Goal: Task Accomplishment & Management: Use online tool/utility

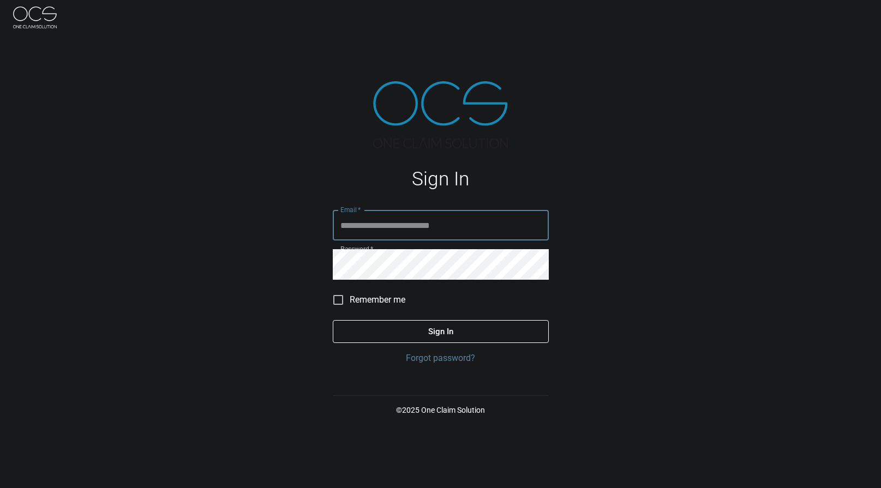
type input "**********"
click at [389, 335] on button "Sign In" at bounding box center [441, 331] width 216 height 23
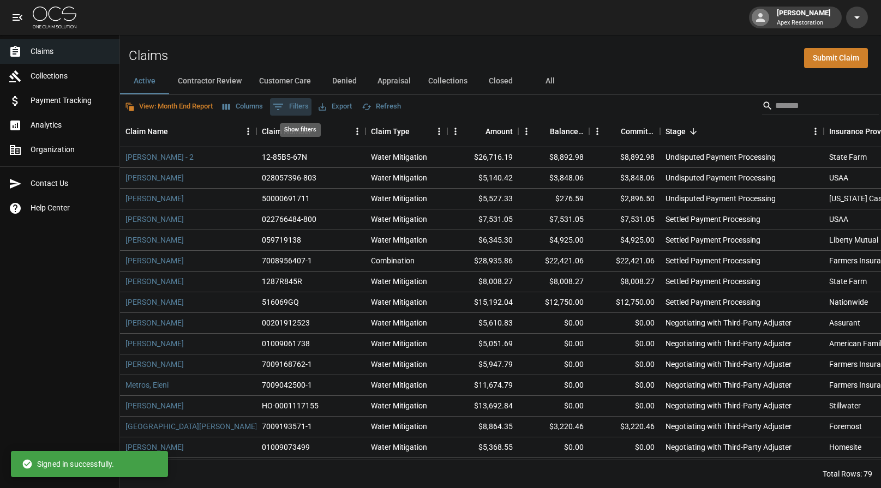
drag, startPoint x: 302, startPoint y: 110, endPoint x: 322, endPoint y: 118, distance: 21.3
click at [302, 110] on button "0 Filters" at bounding box center [290, 106] width 41 height 17
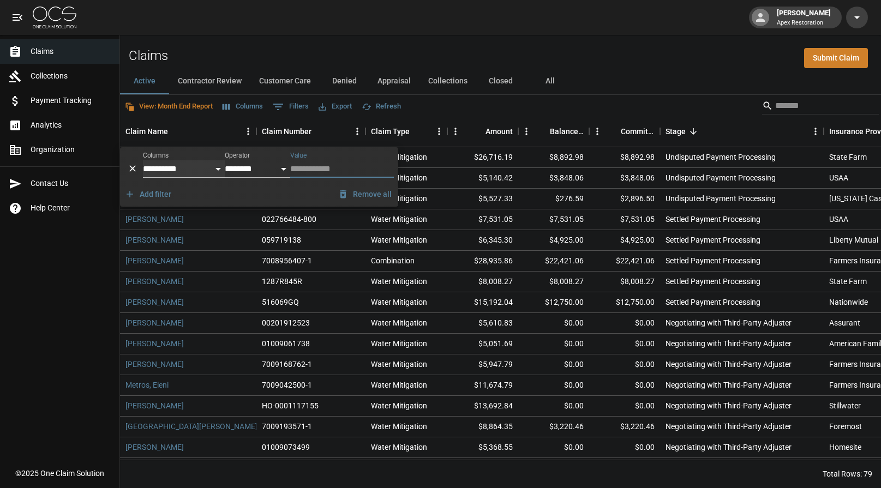
click at [196, 171] on select "**********" at bounding box center [184, 168] width 82 height 17
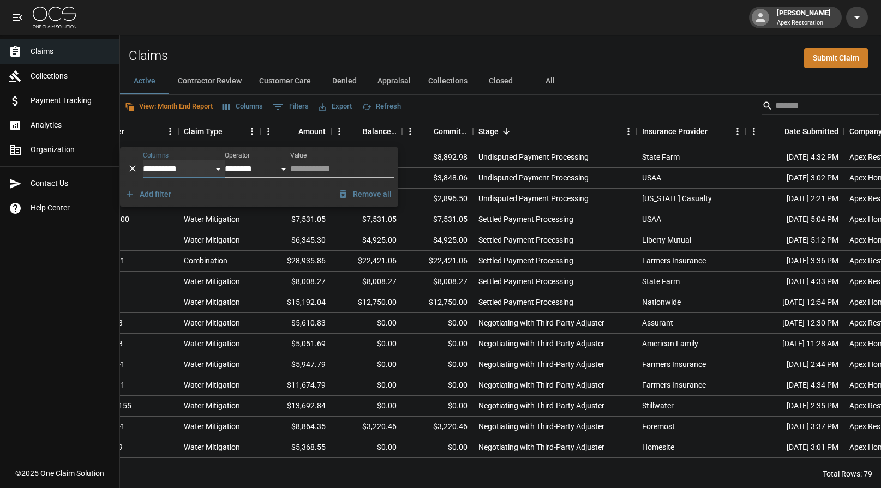
scroll to position [0, 189]
click at [214, 175] on select "**********" at bounding box center [184, 168] width 82 height 17
select select "**********"
click at [143, 160] on select "**********" at bounding box center [184, 168] width 82 height 17
click at [266, 167] on select "**********" at bounding box center [257, 168] width 65 height 17
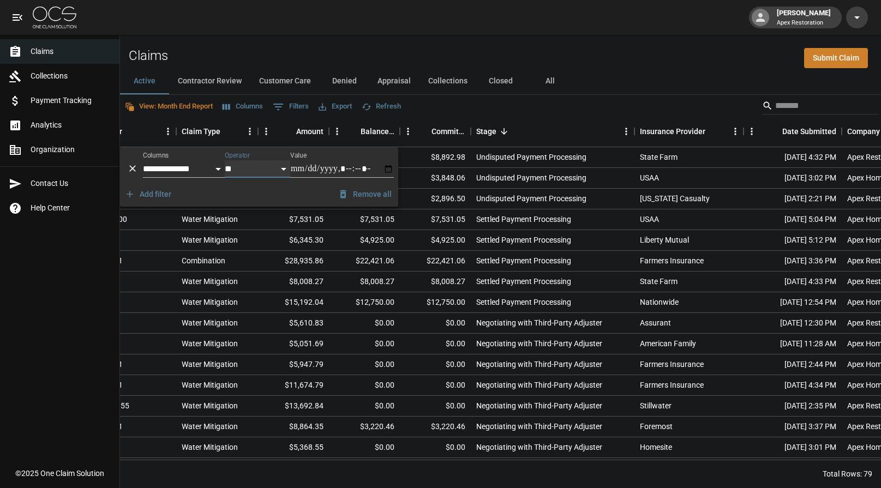
select select "*********"
click at [225, 160] on select "**********" at bounding box center [257, 168] width 65 height 17
click at [310, 170] on input "Value" at bounding box center [342, 168] width 104 height 17
click at [298, 171] on input "Value" at bounding box center [342, 168] width 104 height 17
click at [266, 193] on div "Add filter Remove all" at bounding box center [259, 194] width 278 height 25
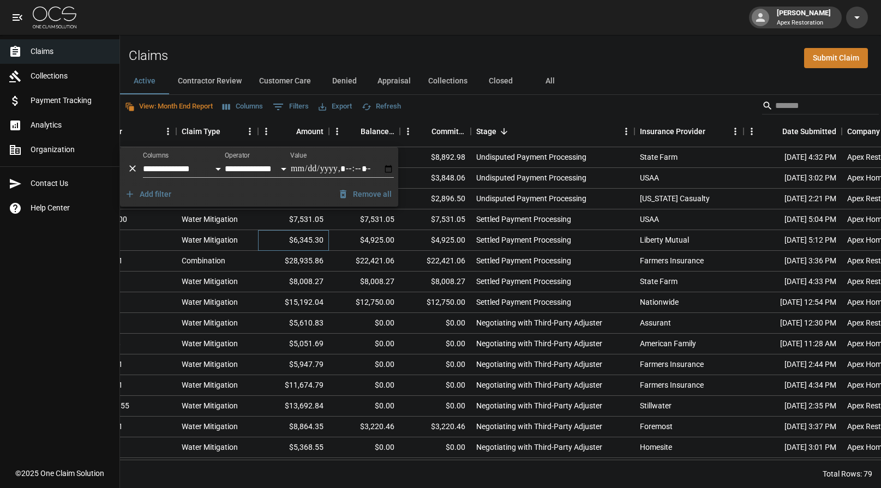
click at [309, 248] on div "$6,345.30" at bounding box center [293, 240] width 71 height 21
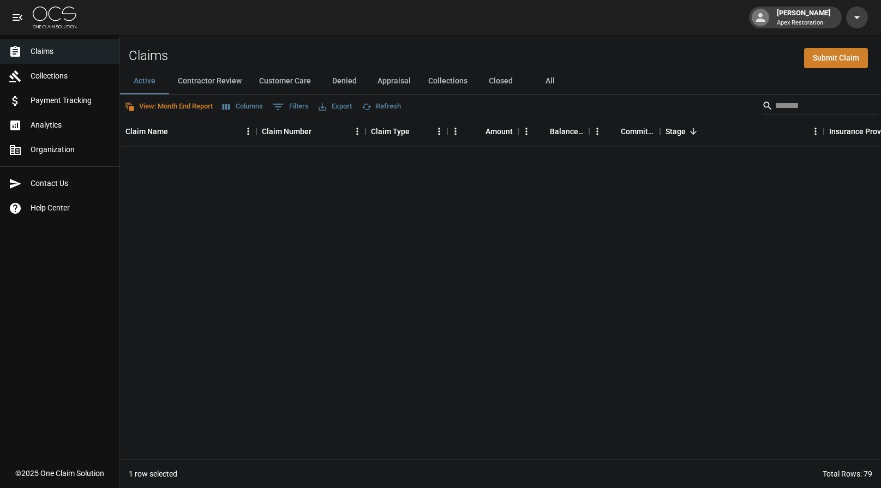
scroll to position [0, 0]
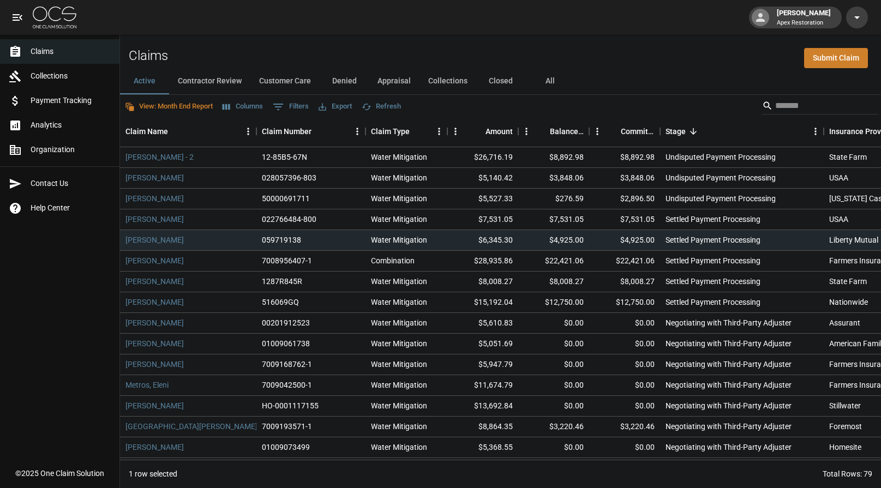
click at [661, 103] on div "View: Month End Report Columns 0 Filters Export Refresh" at bounding box center [500, 106] width 761 height 22
click at [285, 108] on icon "Show filters" at bounding box center [278, 106] width 13 height 13
select select "**********"
select select "*********"
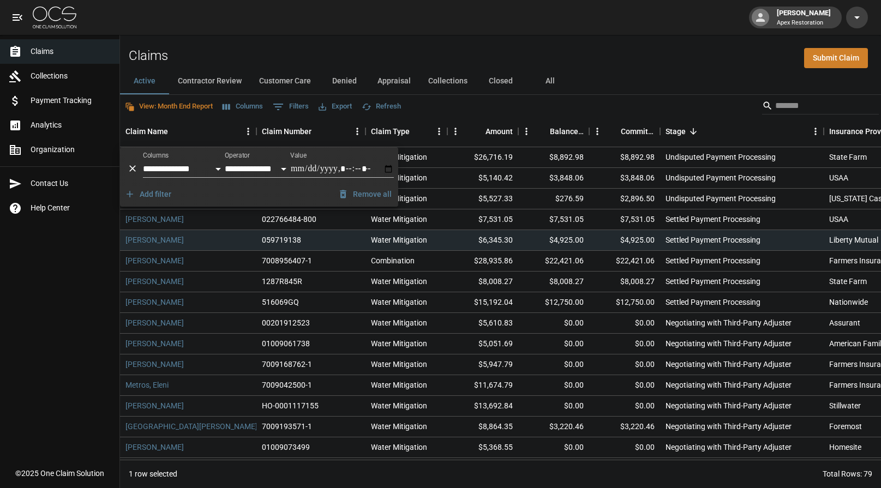
click at [291, 199] on div "Add filter Remove all" at bounding box center [259, 194] width 278 height 25
click at [300, 168] on input "Value" at bounding box center [342, 168] width 104 height 17
click at [142, 191] on button "Add filter" at bounding box center [148, 194] width 53 height 20
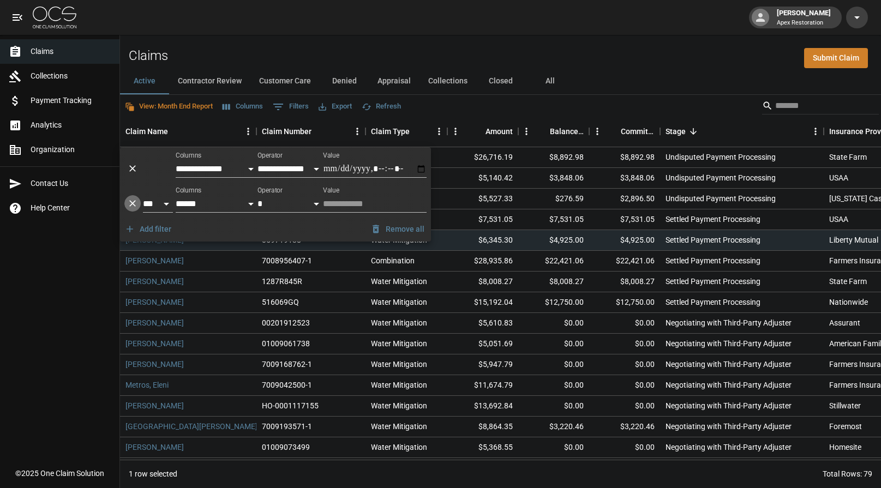
click at [131, 202] on icon "Delete" at bounding box center [132, 204] width 7 height 7
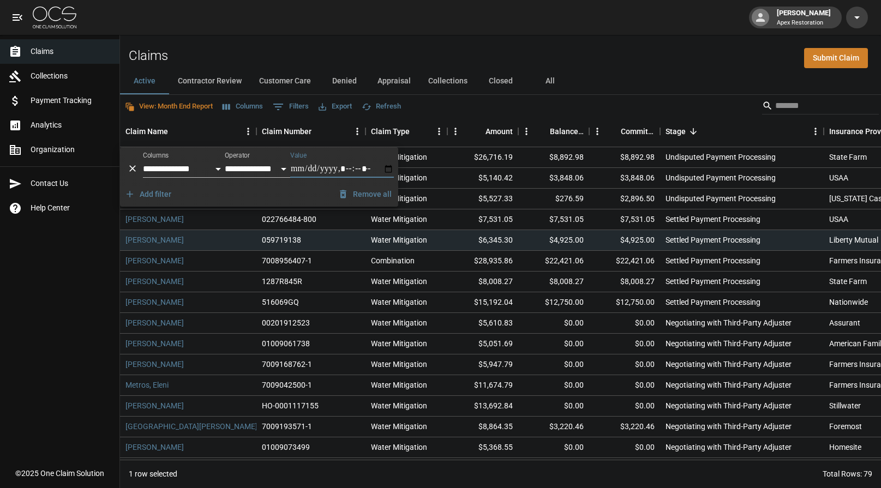
click at [391, 167] on input "Value" at bounding box center [342, 168] width 104 height 17
type input "**********"
click at [251, 204] on div "Add filter Remove all" at bounding box center [259, 194] width 278 height 25
click at [491, 104] on div "View: Month End Report Columns 1 Filters Export Refresh" at bounding box center [500, 106] width 761 height 22
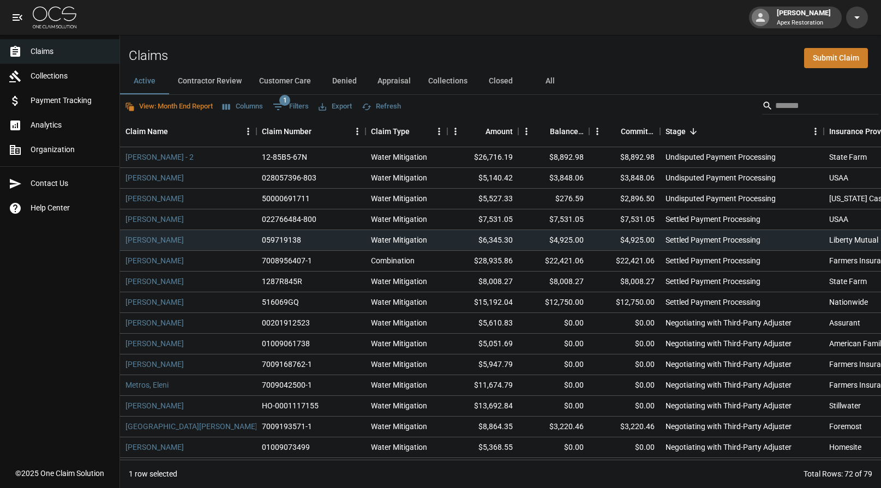
click at [343, 106] on button "Export" at bounding box center [335, 106] width 39 height 17
click at [379, 153] on li "Download as Excel" at bounding box center [372, 149] width 91 height 20
click at [343, 106] on button "Export" at bounding box center [335, 106] width 39 height 17
click at [362, 136] on li "Download as CSV" at bounding box center [372, 129] width 91 height 20
click at [632, 70] on div "Active Contractor Review Customer Care Denied Appraisal Collections Closed All" at bounding box center [500, 81] width 761 height 26
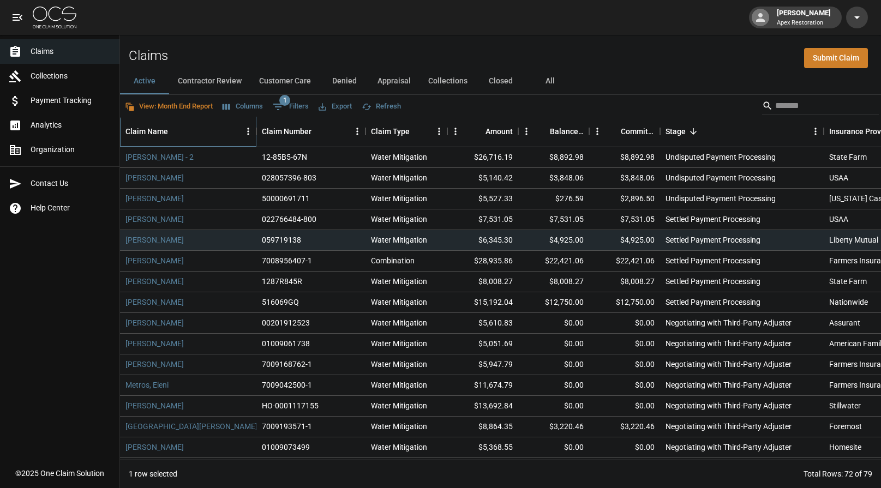
click at [158, 134] on div "Claim Name" at bounding box center [146, 131] width 43 height 31
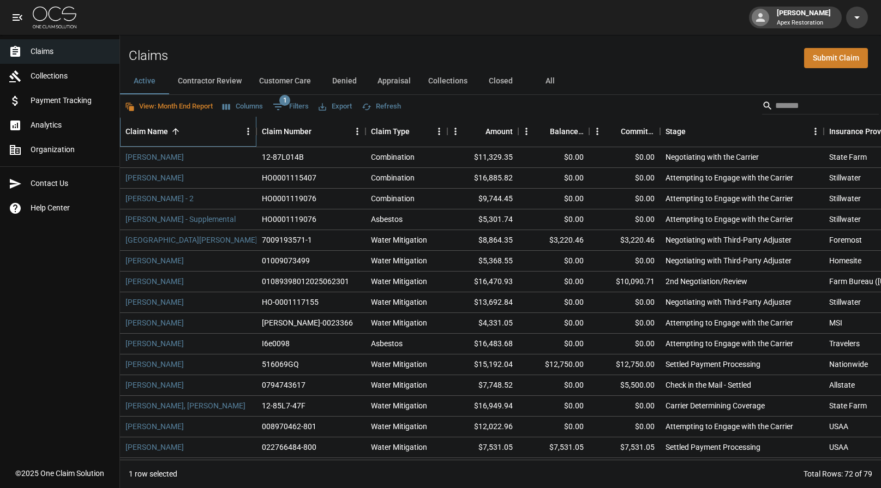
click at [158, 134] on div "Claim Name" at bounding box center [146, 131] width 43 height 31
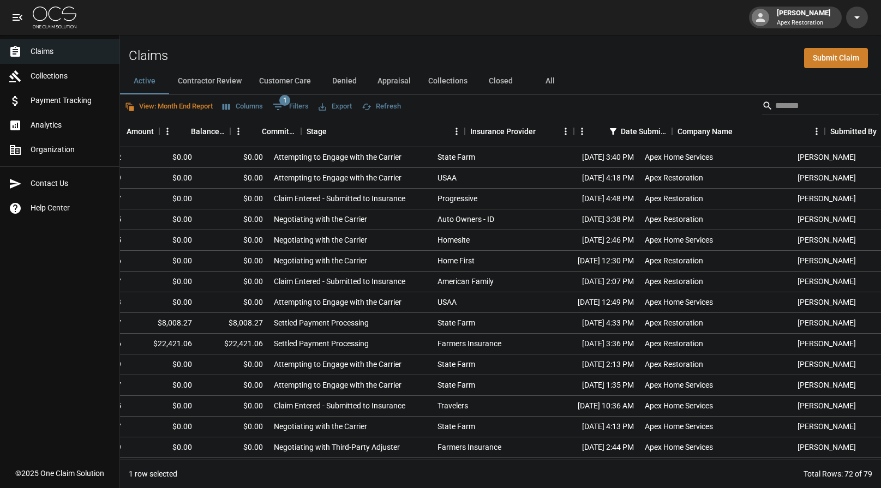
scroll to position [0, 439]
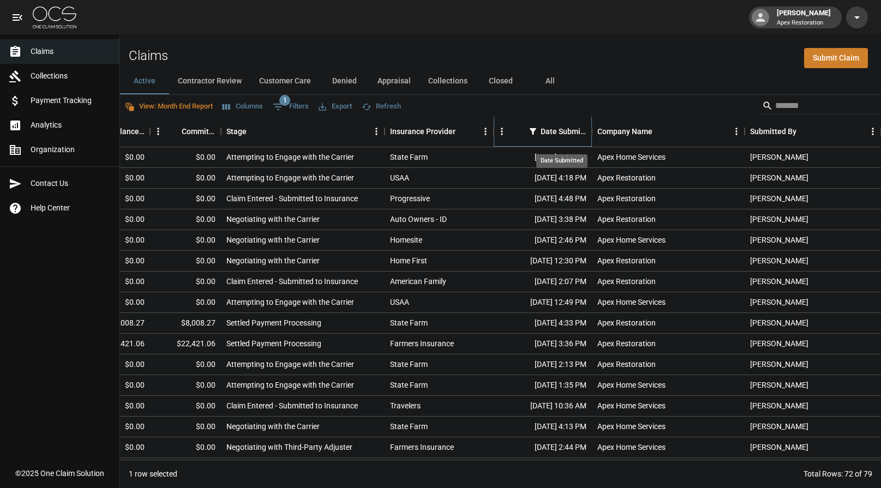
click at [545, 128] on div "Date Submitted" at bounding box center [563, 131] width 46 height 31
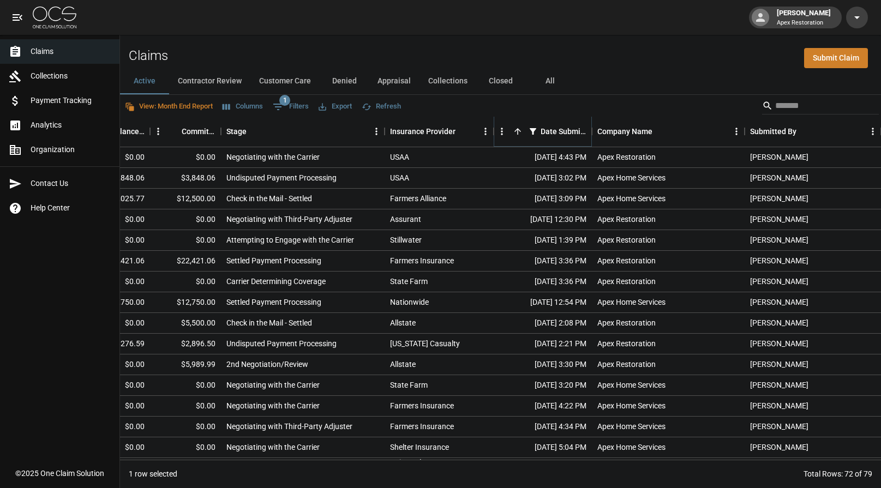
click at [518, 127] on icon "Sort" at bounding box center [518, 132] width 10 height 10
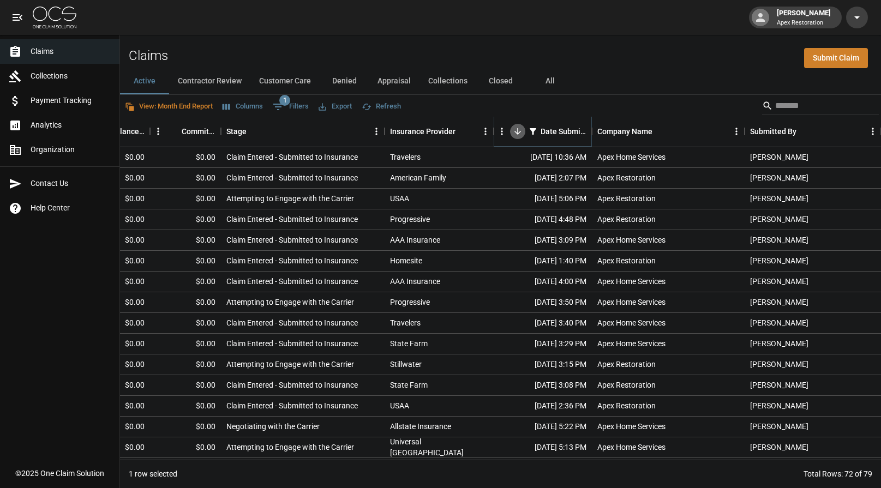
click at [517, 127] on icon "Sort" at bounding box center [518, 132] width 10 height 10
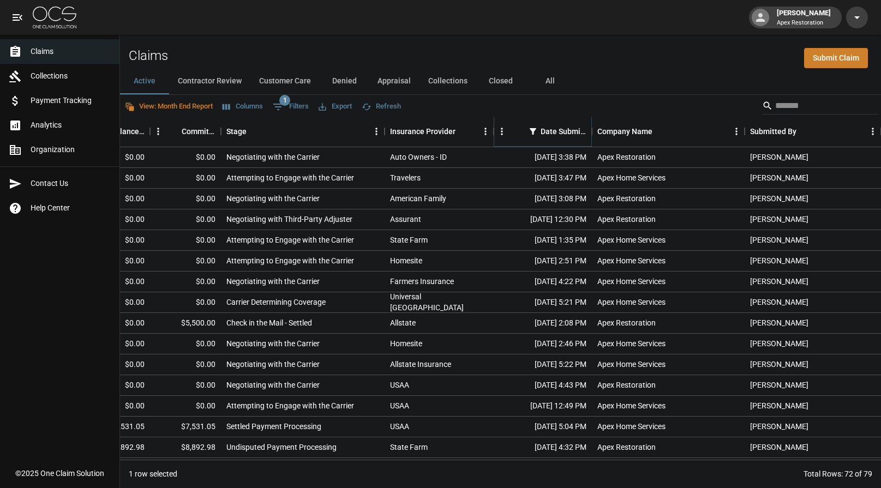
click at [518, 127] on icon "Sort" at bounding box center [518, 132] width 10 height 10
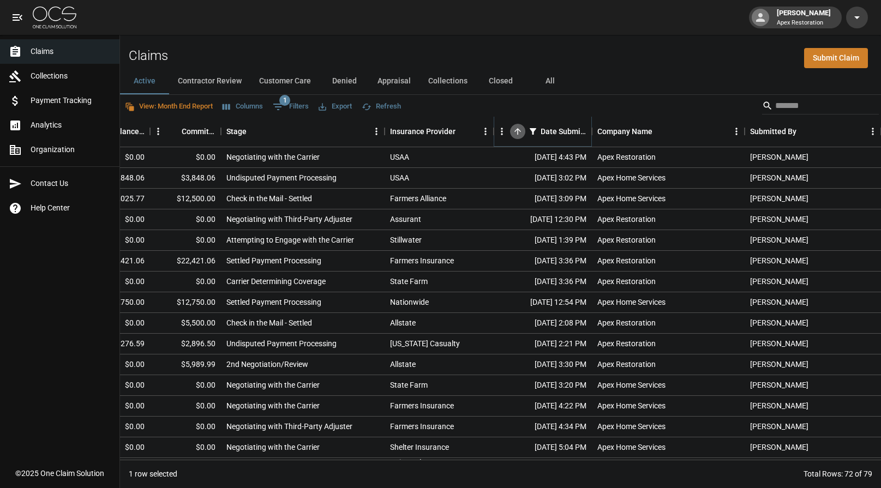
click at [518, 127] on icon "Sort" at bounding box center [518, 132] width 10 height 10
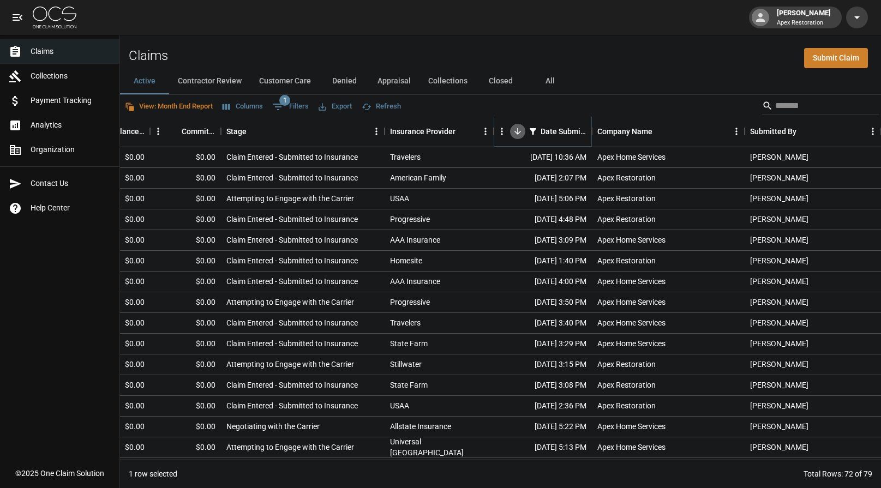
click at [518, 127] on icon "Sort" at bounding box center [518, 132] width 10 height 10
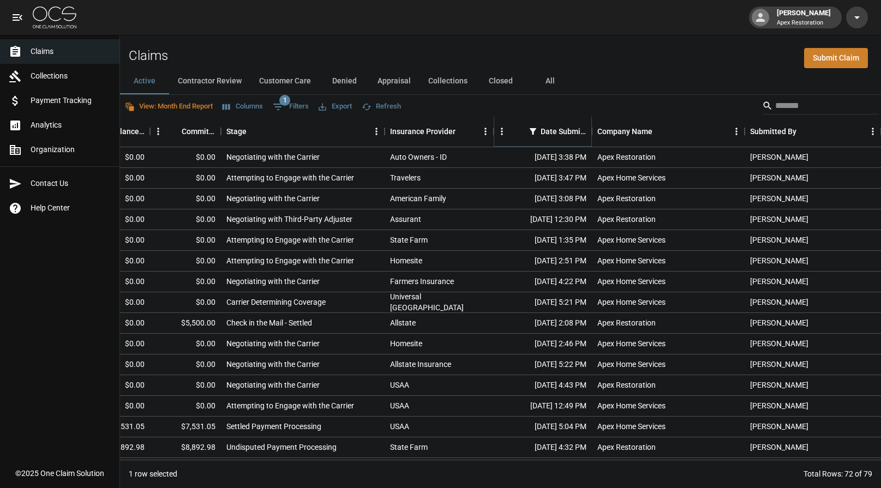
click at [518, 127] on icon "Sort" at bounding box center [518, 132] width 10 height 10
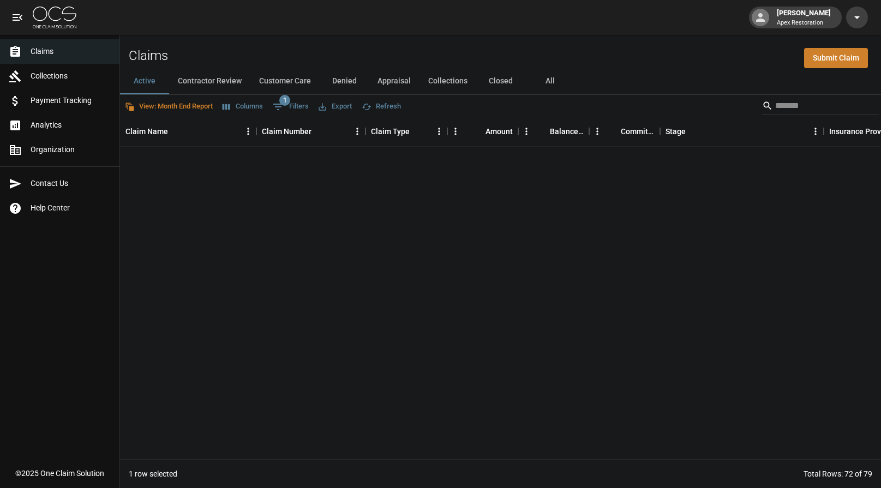
scroll to position [0, 0]
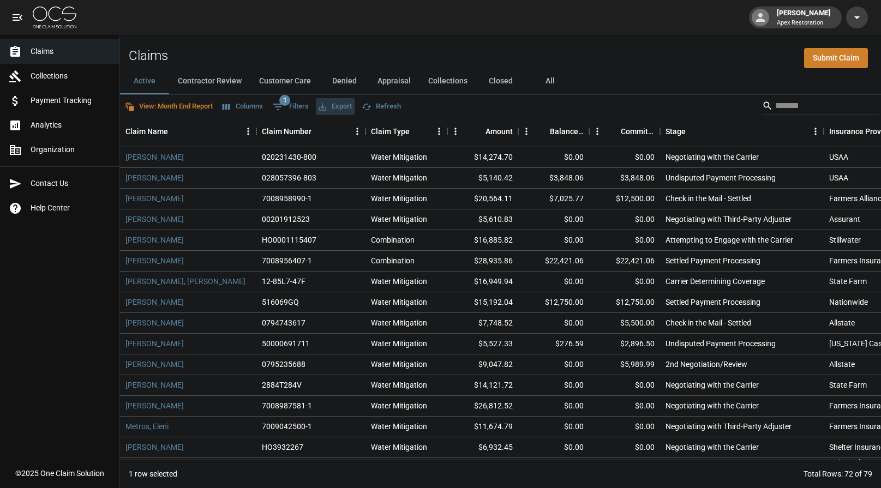
click at [350, 108] on button "Export" at bounding box center [335, 106] width 39 height 17
click at [374, 127] on li "Download as CSV" at bounding box center [372, 129] width 91 height 20
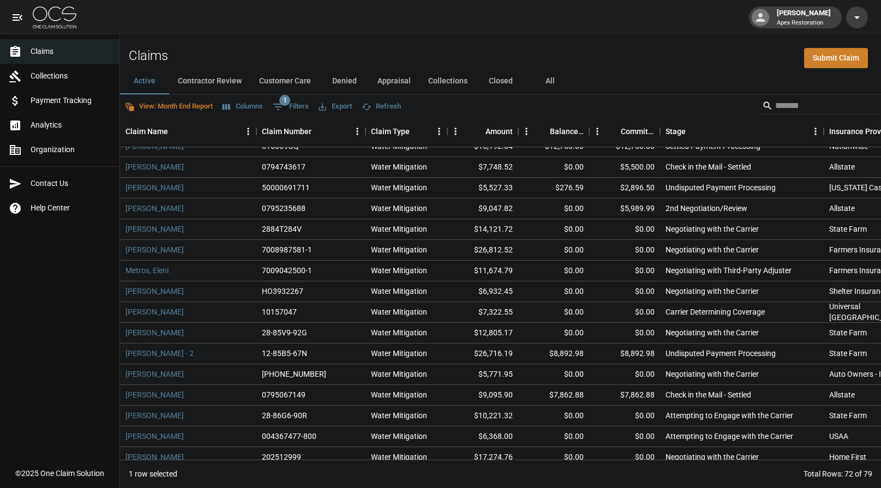
scroll to position [411, 0]
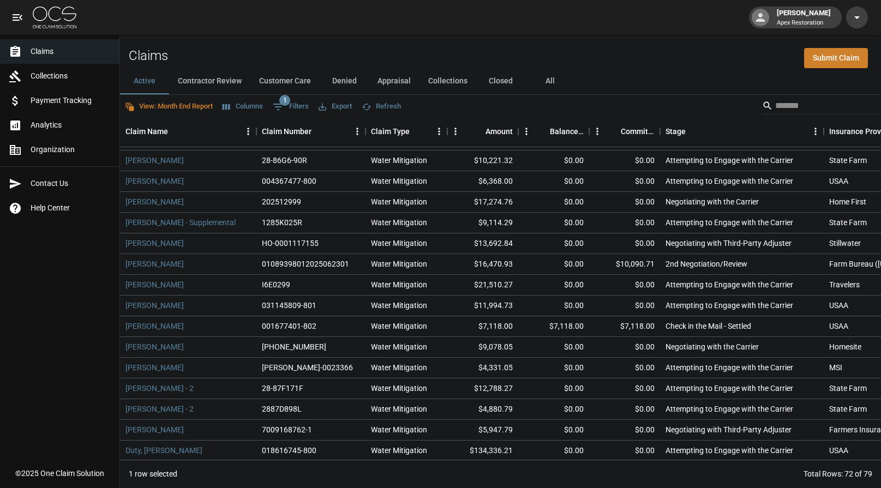
click at [148, 476] on div "1 row selected" at bounding box center [153, 474] width 49 height 11
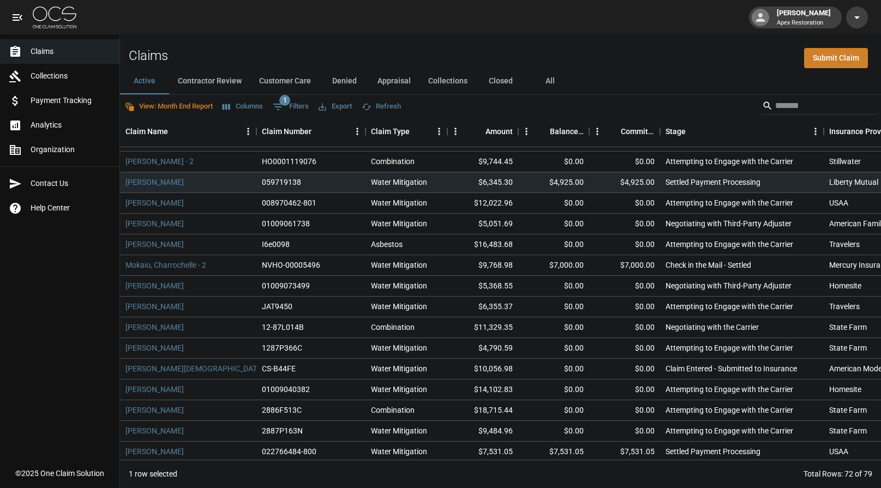
scroll to position [1180, 0]
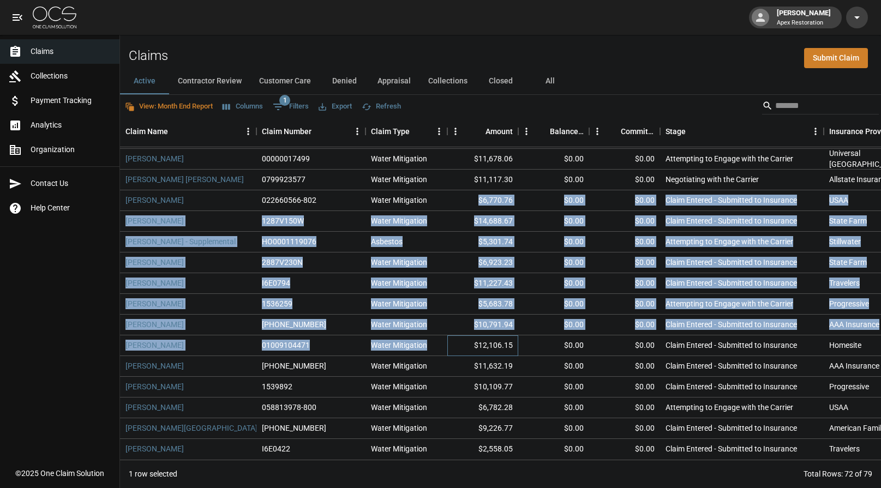
drag, startPoint x: 469, startPoint y: 323, endPoint x: 466, endPoint y: 198, distance: 125.5
click at [466, 198] on div "[PERSON_NAME] 2886F513C Combination $18,715.44 $0.00 $0.00 Attempting to Engage…" at bounding box center [720, 273] width 1200 height 373
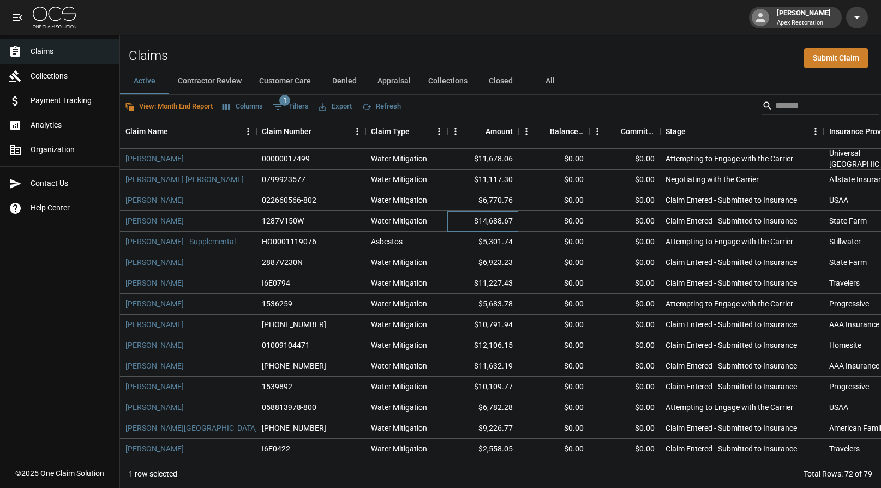
click at [463, 229] on div "$14,688.67" at bounding box center [482, 221] width 71 height 21
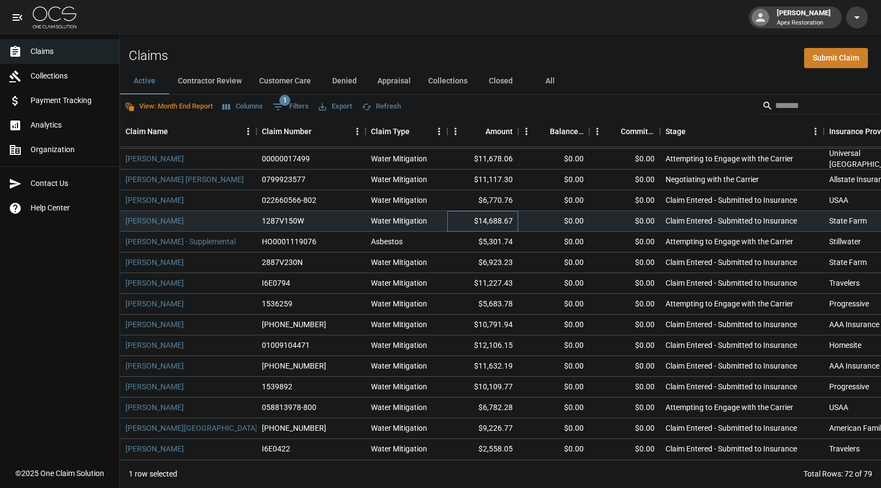
click at [463, 229] on div "$14,688.67" at bounding box center [482, 221] width 71 height 21
click at [462, 321] on div "$10,791.94" at bounding box center [482, 325] width 71 height 21
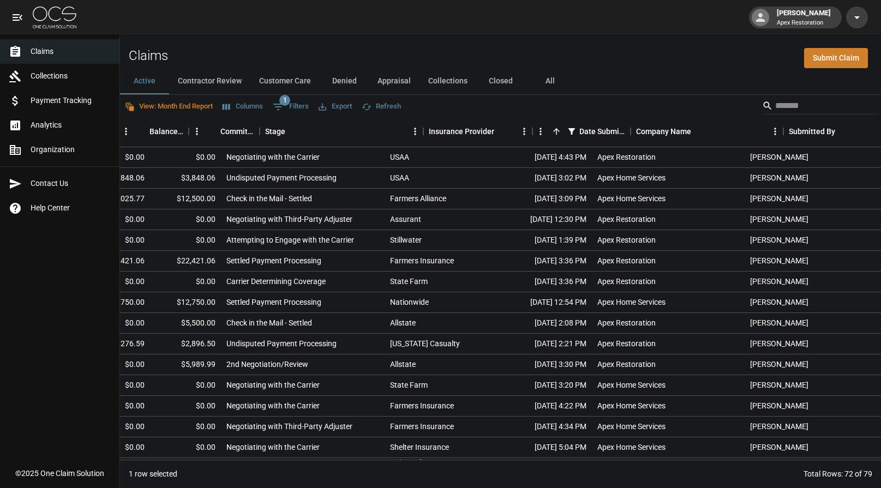
scroll to position [0, 0]
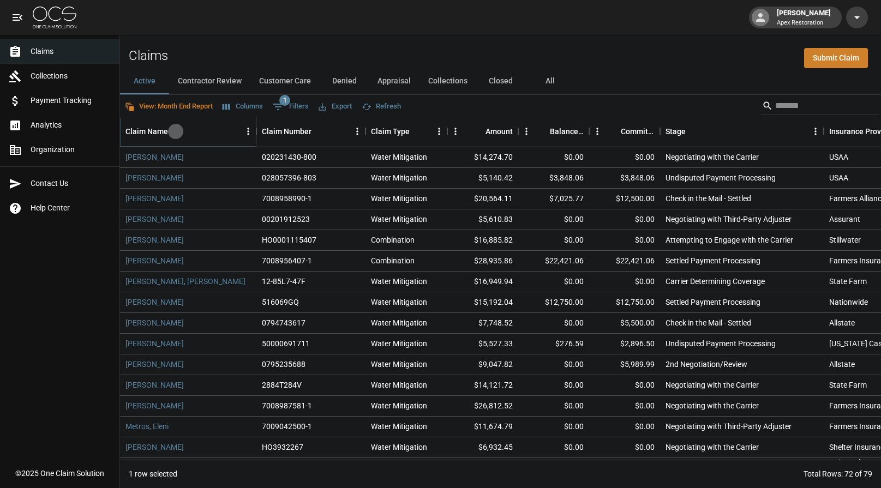
click at [170, 136] on button "Sort" at bounding box center [175, 131] width 15 height 15
